Goal: Task Accomplishment & Management: Manage account settings

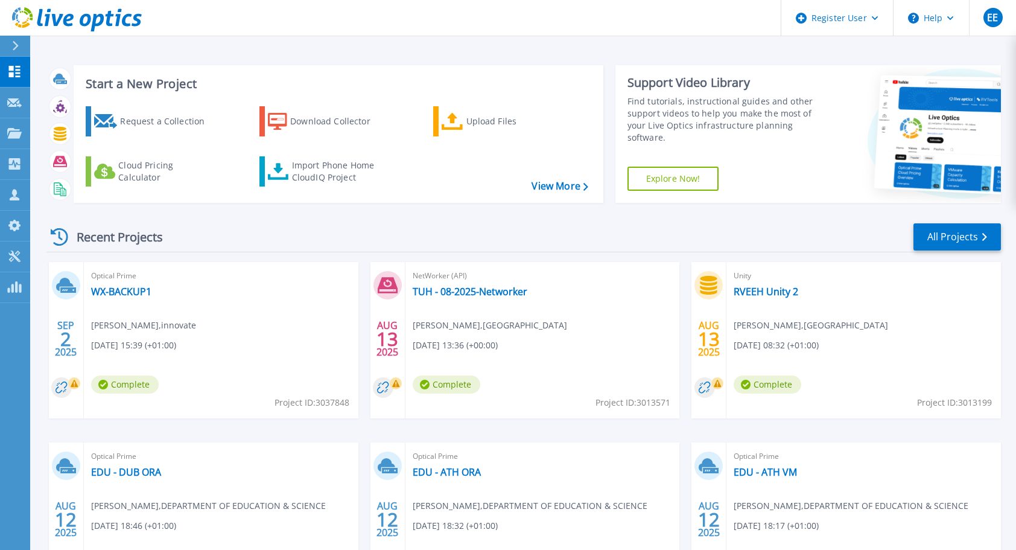
click at [730, 230] on div "Recent Projects All Projects" at bounding box center [523, 237] width 954 height 30
click at [125, 289] on link "WX-BACKUP1" at bounding box center [121, 291] width 60 height 12
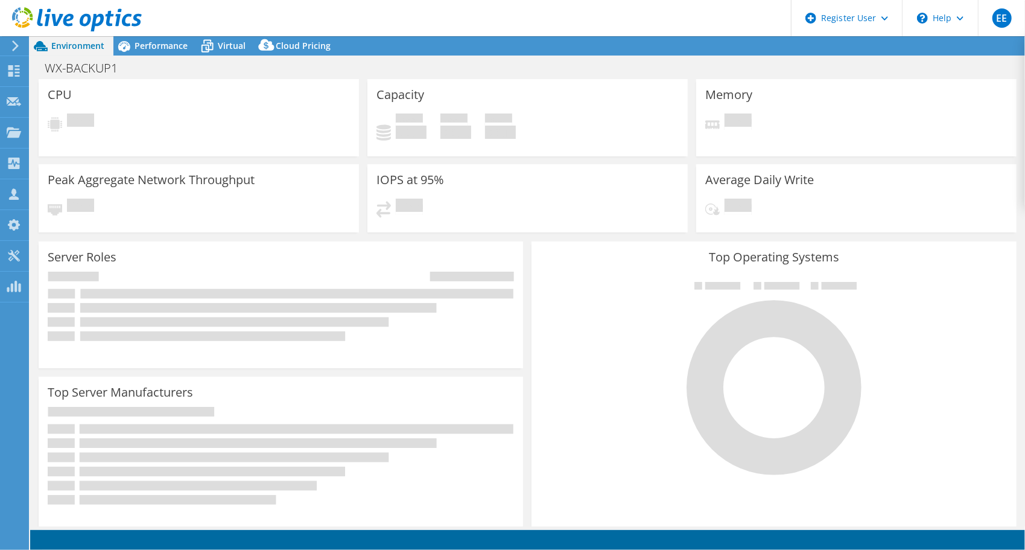
select select "EUFrankfurt"
select select "EUR"
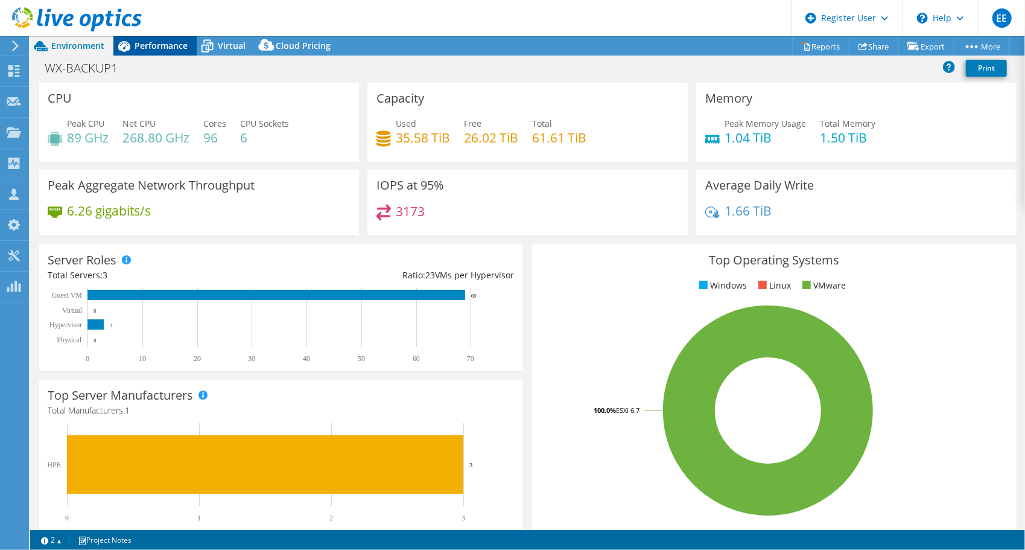
click at [156, 48] on span "Performance" at bounding box center [161, 45] width 53 height 11
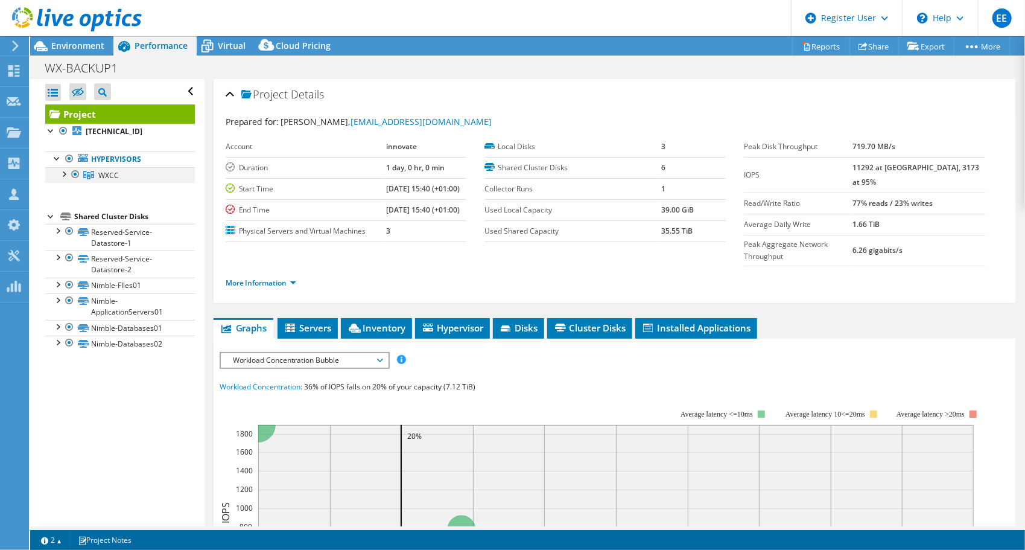
click at [66, 174] on div at bounding box center [63, 173] width 12 height 12
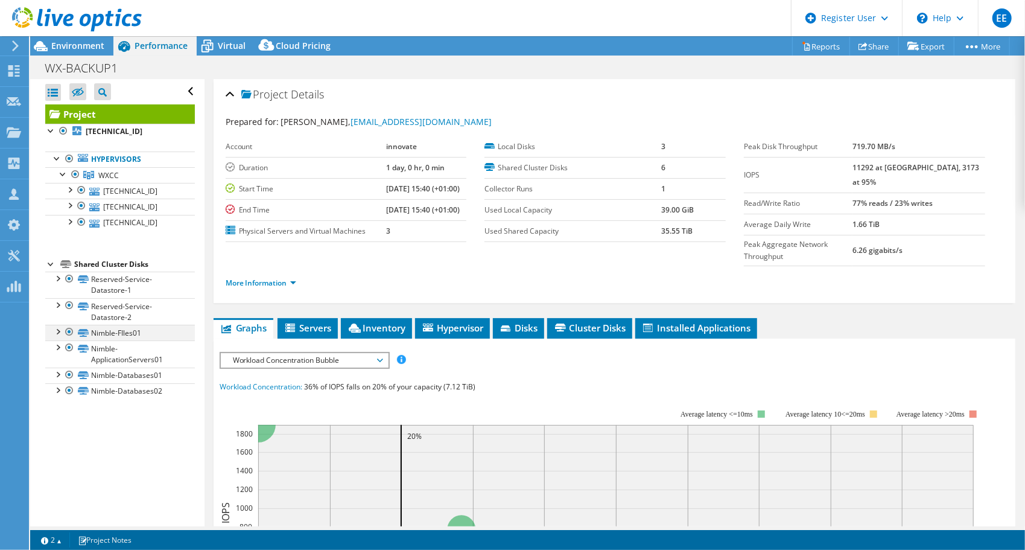
click at [58, 329] on div at bounding box center [57, 331] width 12 height 12
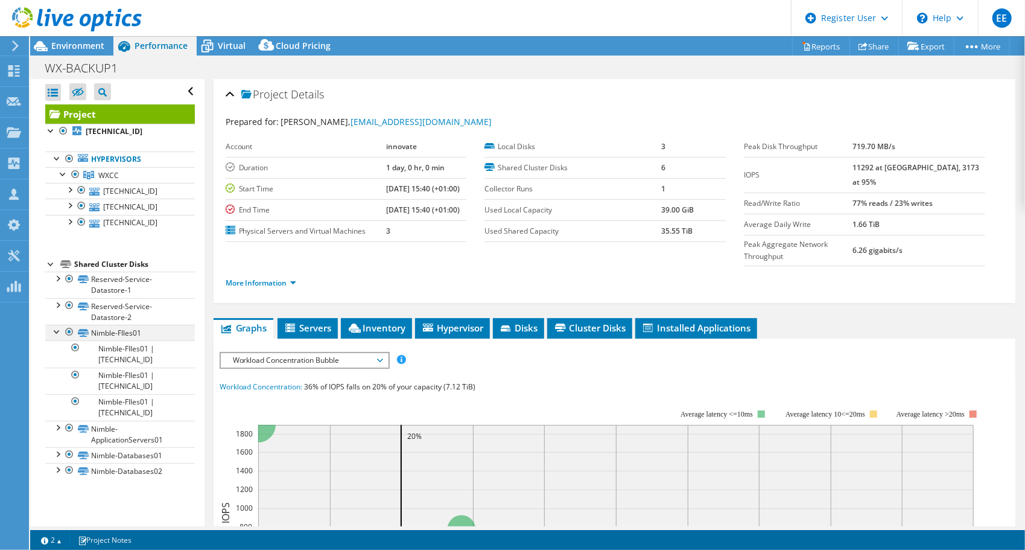
click at [58, 329] on div at bounding box center [57, 331] width 12 height 12
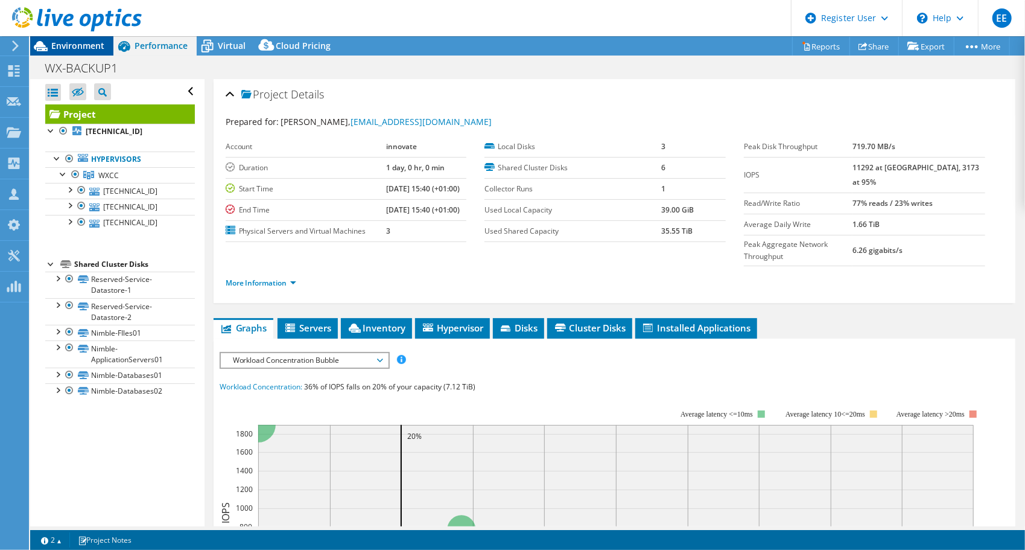
click at [82, 48] on span "Environment" at bounding box center [77, 45] width 53 height 11
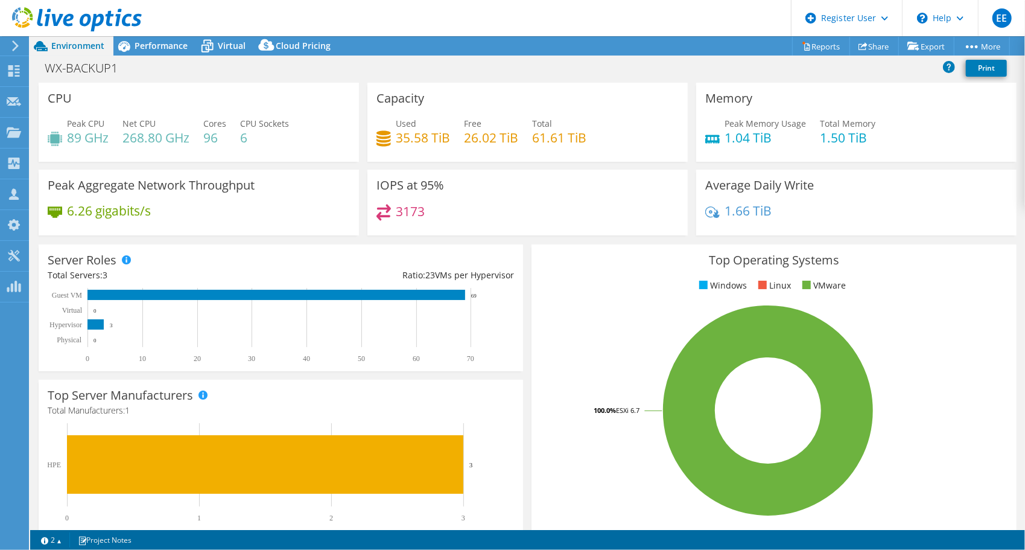
click at [153, 56] on div "WX-BACKUP1 Print" at bounding box center [527, 69] width 995 height 27
click at [159, 48] on span "Performance" at bounding box center [161, 45] width 53 height 11
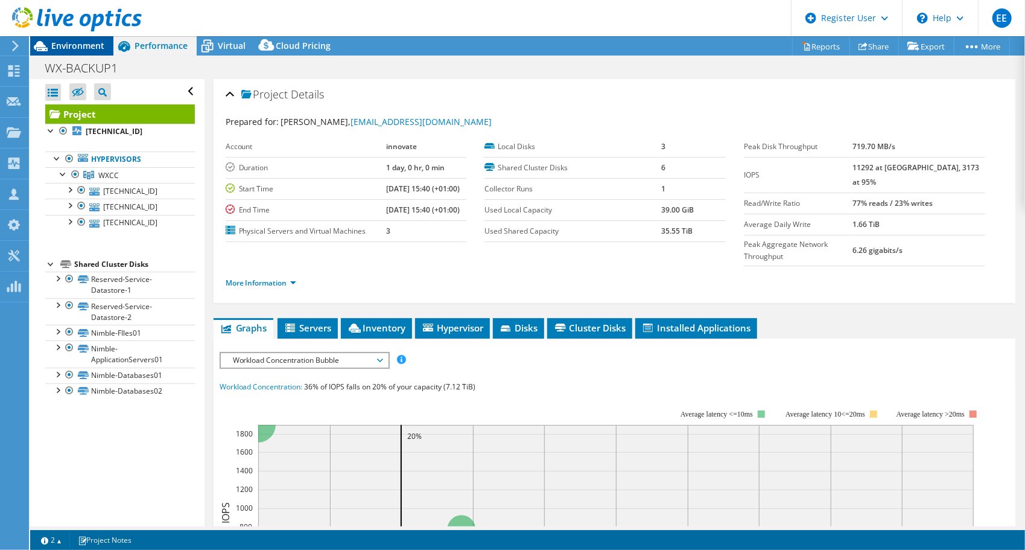
click at [71, 45] on span "Environment" at bounding box center [77, 45] width 53 height 11
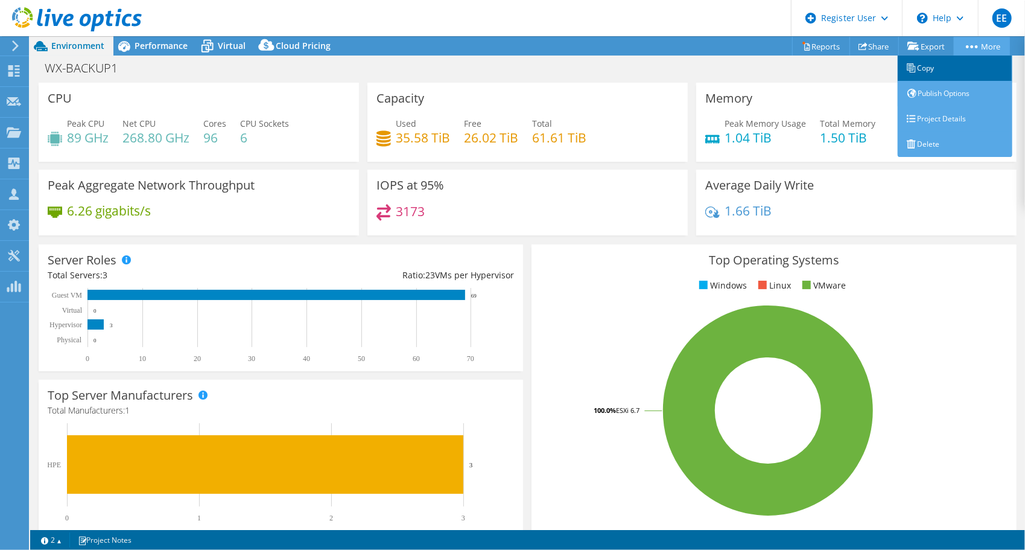
click at [927, 75] on link "Copy" at bounding box center [955, 68] width 115 height 25
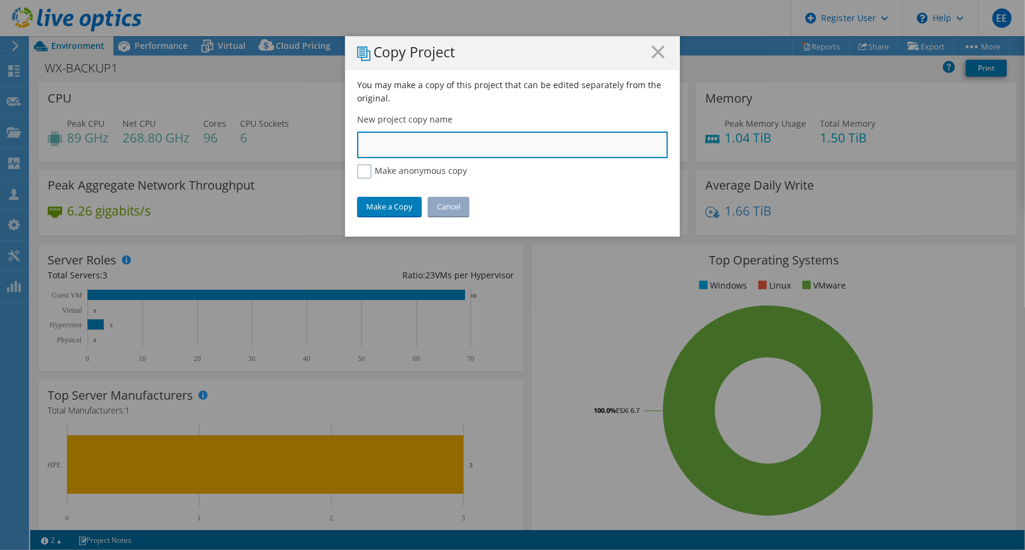
click at [383, 151] on input "text" at bounding box center [512, 145] width 311 height 27
type input "Wexford CoCo"
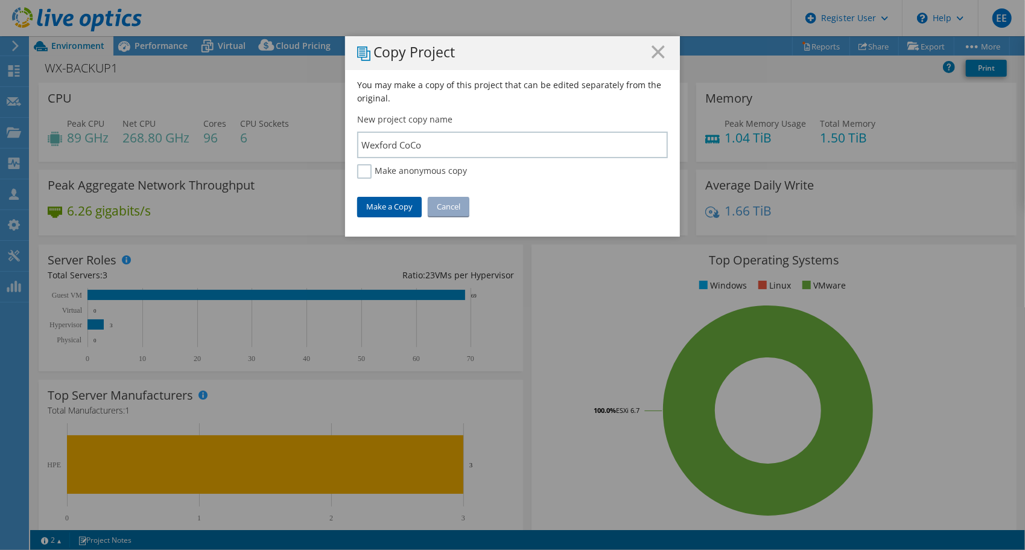
click at [384, 206] on link "Make a Copy" at bounding box center [389, 206] width 65 height 19
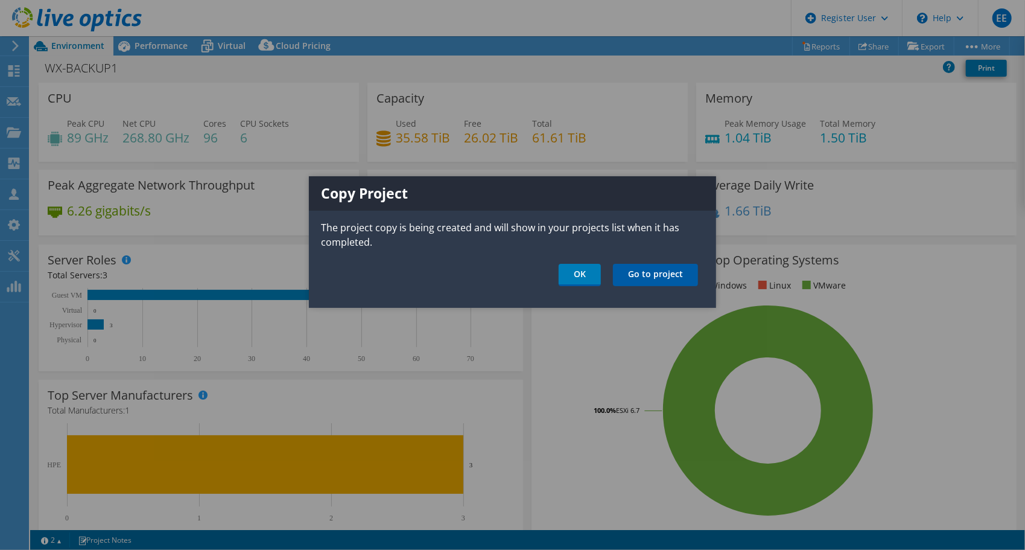
click at [647, 273] on link "Go to project" at bounding box center [655, 275] width 85 height 22
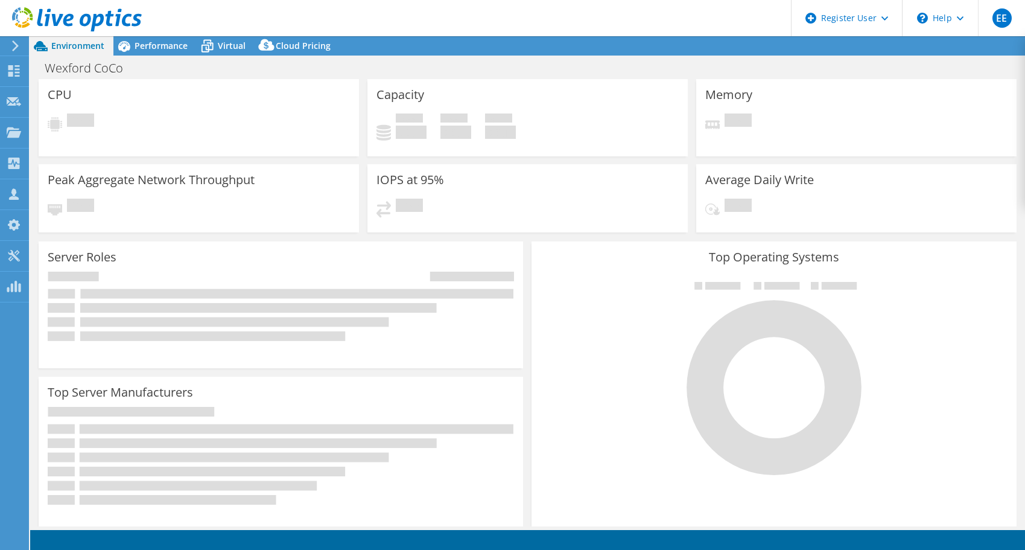
select select "USD"
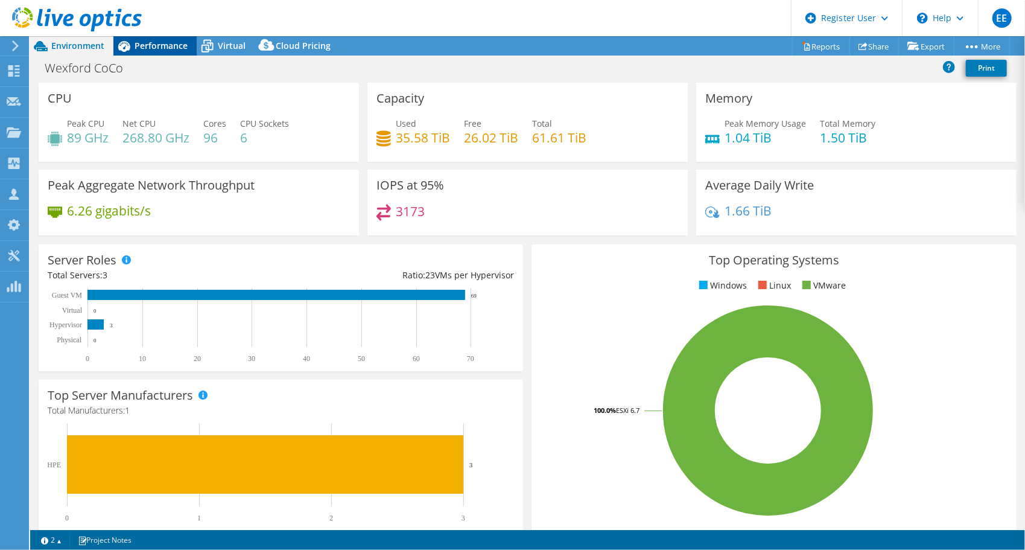
click at [168, 49] on span "Performance" at bounding box center [161, 45] width 53 height 11
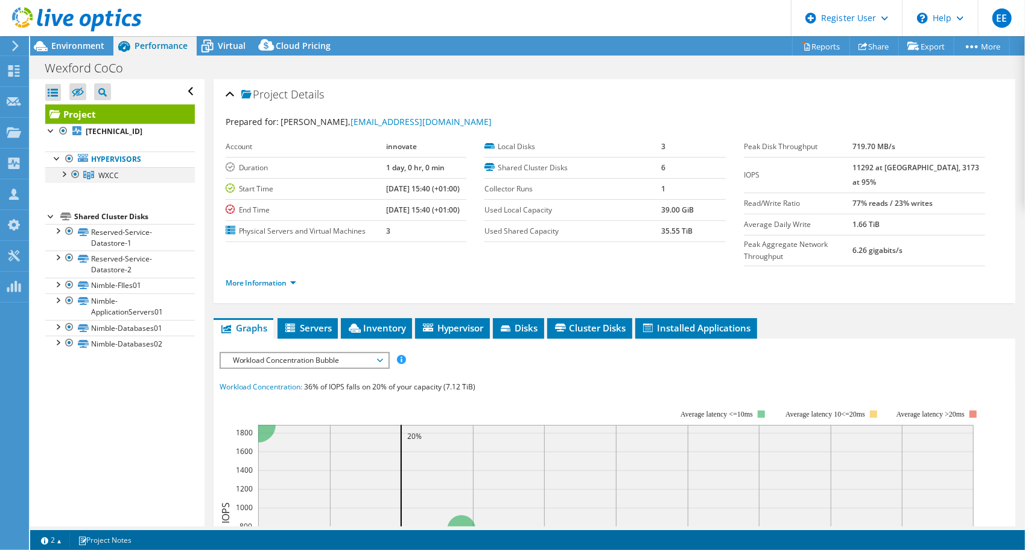
click at [64, 170] on div at bounding box center [63, 173] width 12 height 12
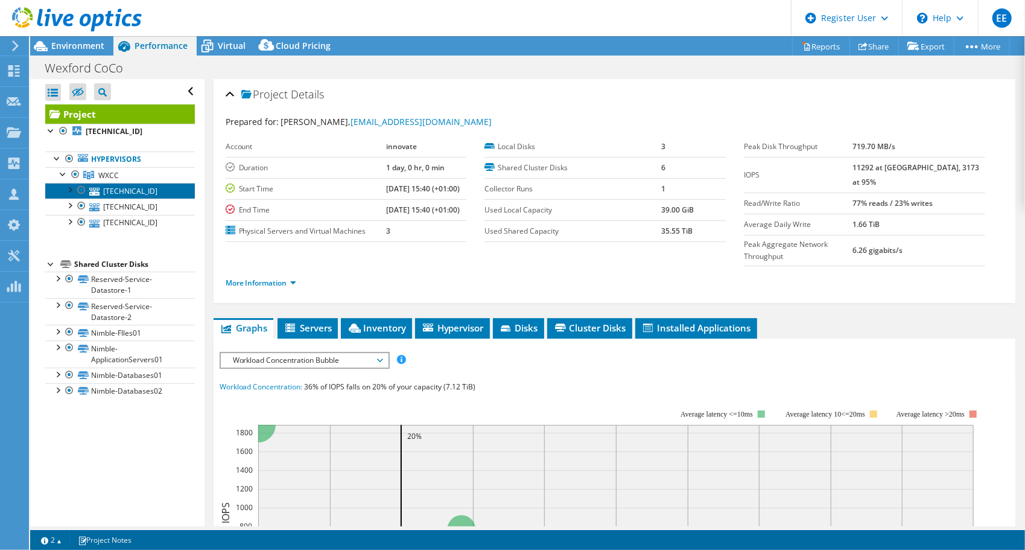
click at [130, 191] on link "[TECHNICAL_ID]" at bounding box center [120, 191] width 150 height 16
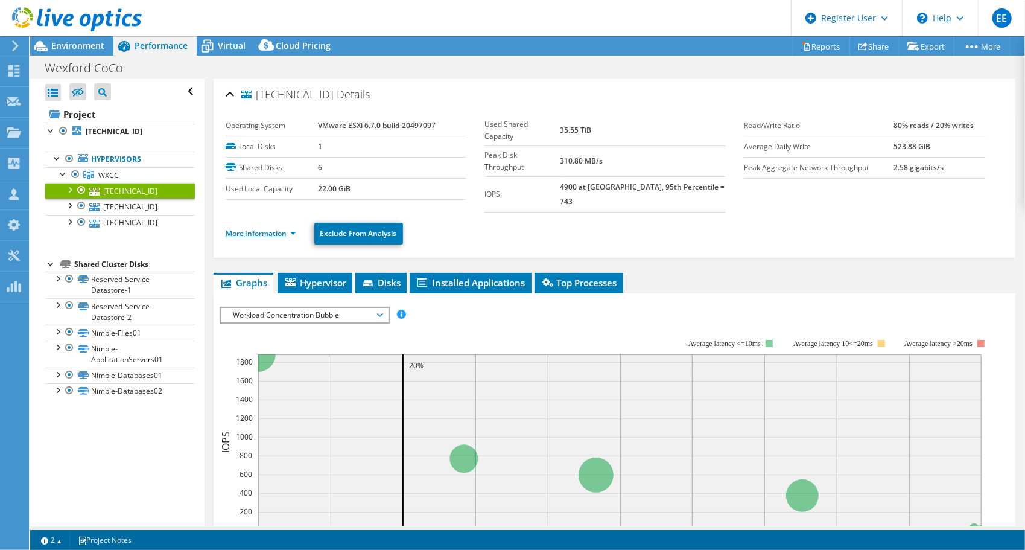
click at [268, 228] on link "More Information" at bounding box center [261, 233] width 71 height 10
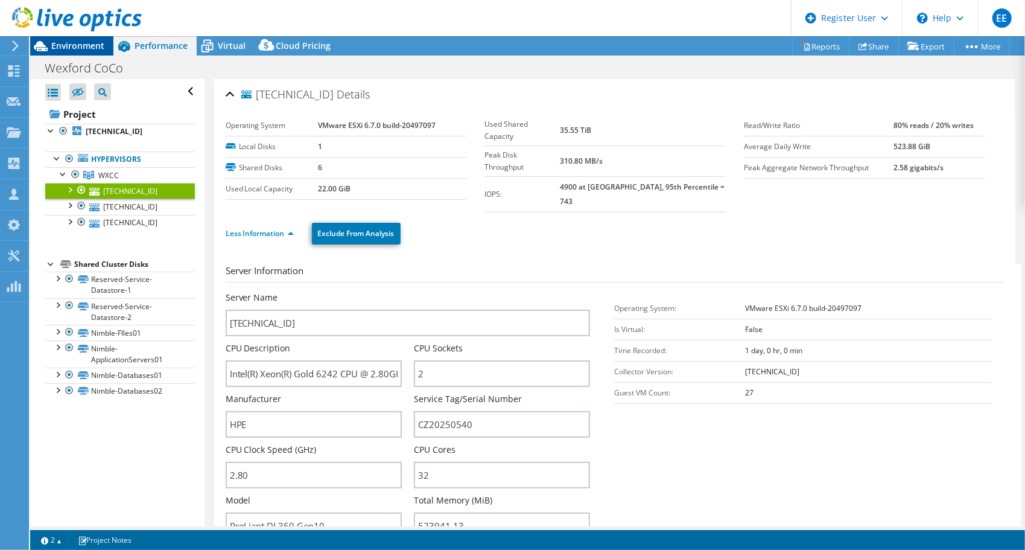
click at [67, 43] on span "Environment" at bounding box center [77, 45] width 53 height 11
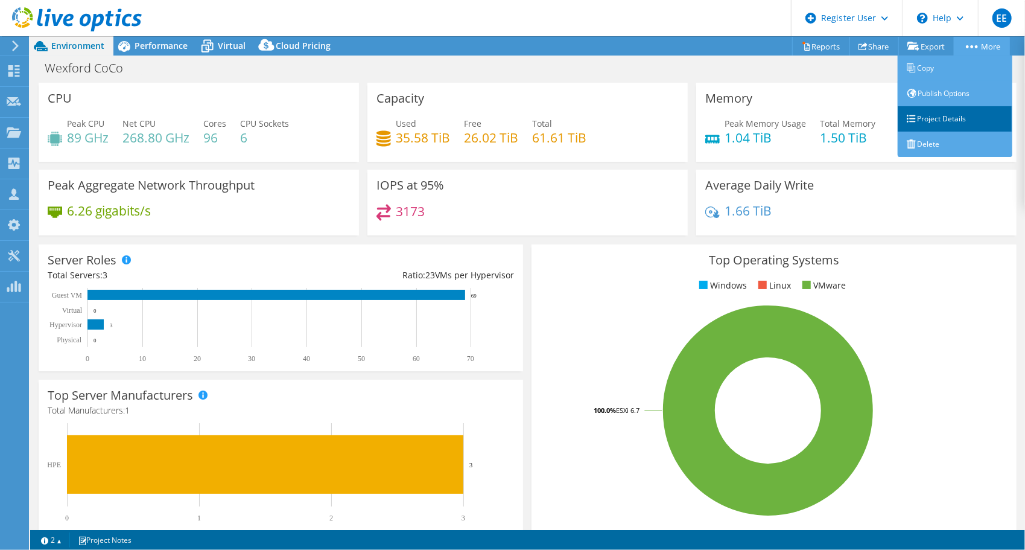
click at [929, 120] on link "Project Details" at bounding box center [955, 118] width 115 height 25
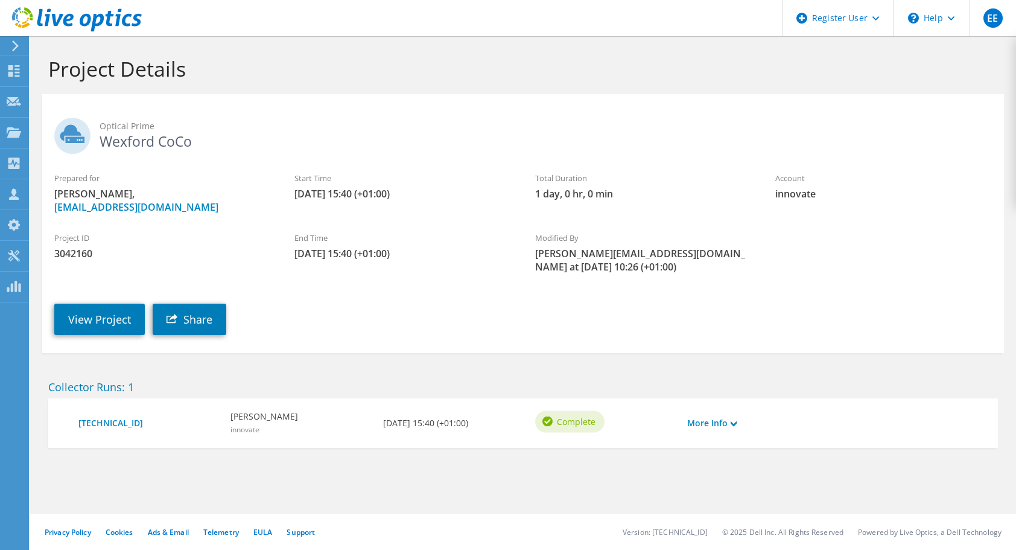
click at [65, 255] on span "3042160" at bounding box center [162, 253] width 216 height 13
copy span "3042160"
click at [89, 316] on link "View Project" at bounding box center [99, 318] width 90 height 31
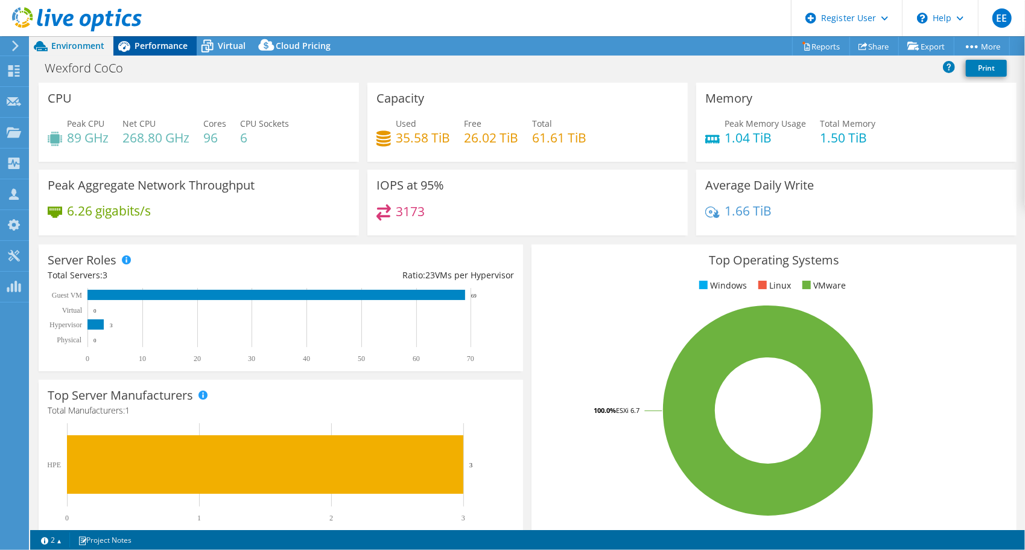
click at [160, 48] on span "Performance" at bounding box center [161, 45] width 53 height 11
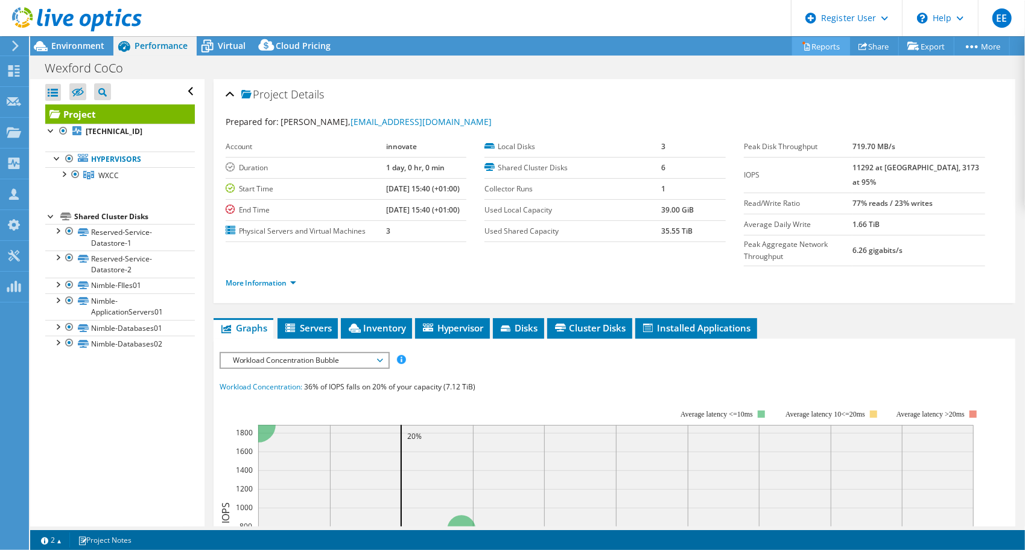
click at [806, 47] on link "Reports" at bounding box center [821, 46] width 58 height 19
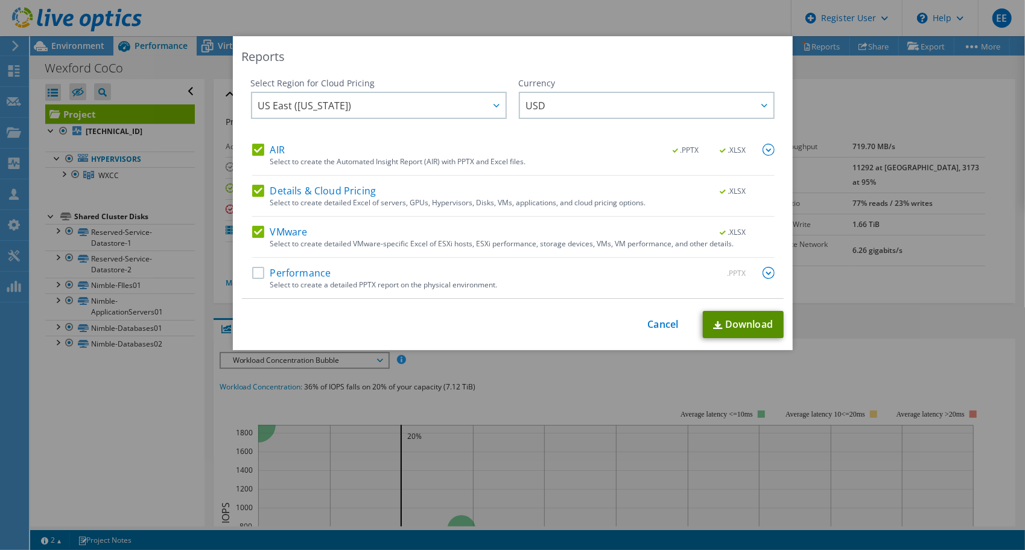
click at [741, 324] on link "Download" at bounding box center [743, 324] width 81 height 27
click at [660, 325] on link "Cancel" at bounding box center [663, 324] width 31 height 11
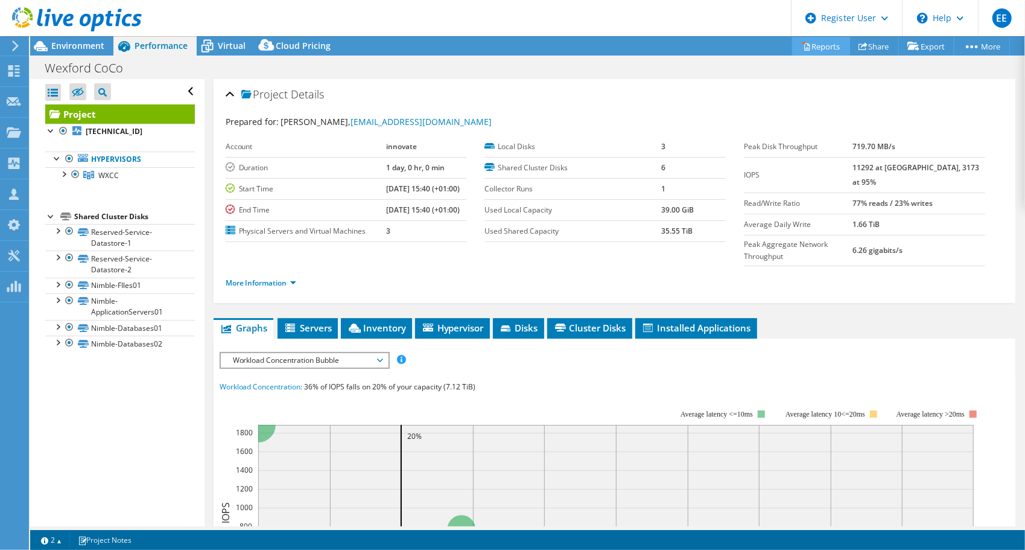
click at [809, 49] on link "Reports" at bounding box center [821, 46] width 58 height 19
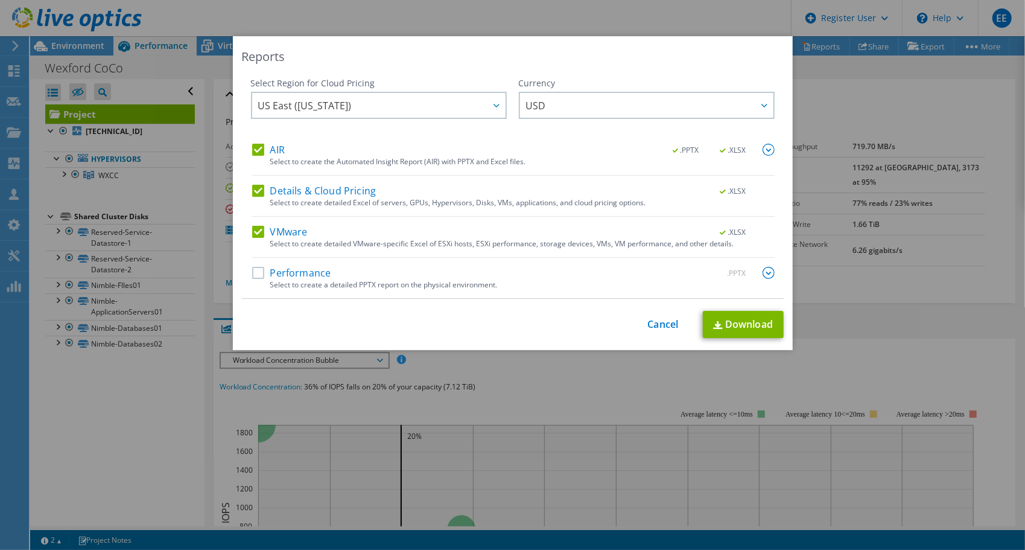
click at [653, 329] on div "This process may take a while, please wait... Cancel Download" at bounding box center [513, 324] width 542 height 27
click at [654, 325] on link "Cancel" at bounding box center [663, 324] width 31 height 11
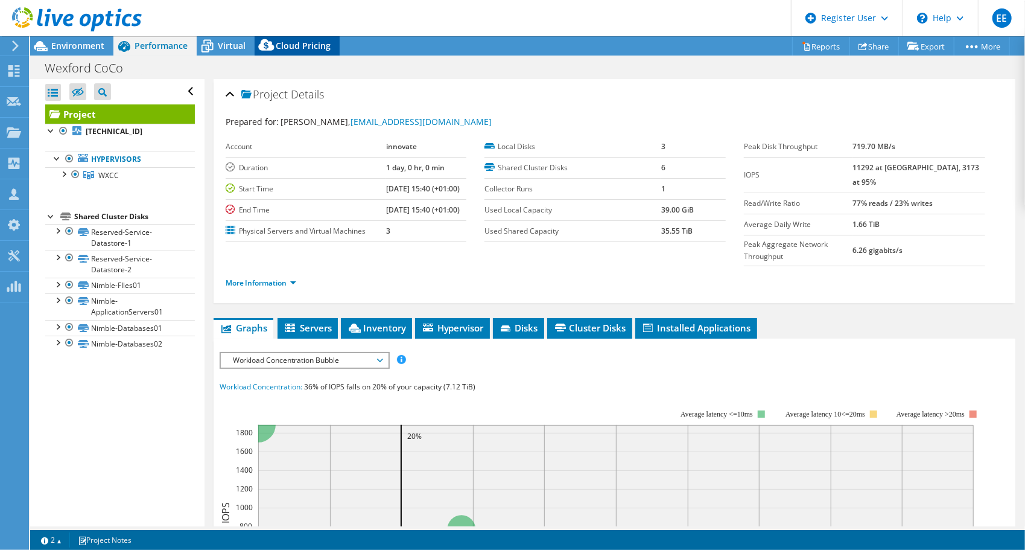
click at [286, 44] on span "Cloud Pricing" at bounding box center [303, 45] width 55 height 11
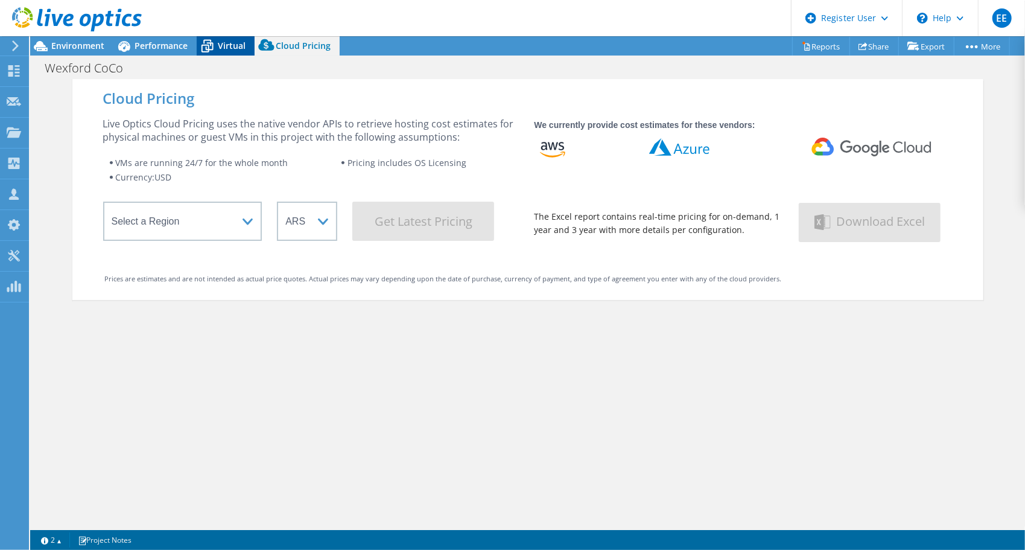
click at [236, 40] on span "Virtual" at bounding box center [232, 45] width 28 height 11
